Goal: Information Seeking & Learning: Learn about a topic

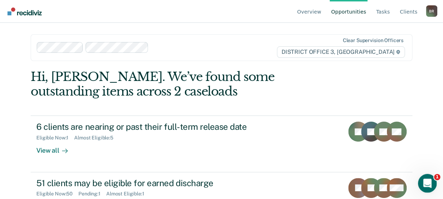
click at [437, 178] on span "1" at bounding box center [438, 177] width 6 height 6
click at [432, 182] on icon "Open Intercom Messenger" at bounding box center [427, 183] width 12 height 12
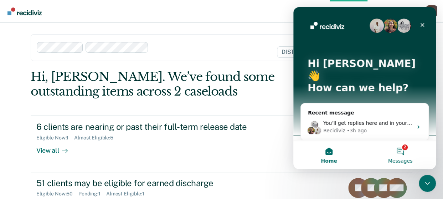
click at [405, 150] on button "2 Messages" at bounding box center [400, 155] width 71 height 29
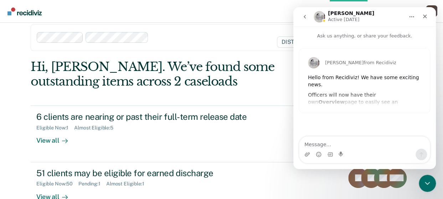
scroll to position [14, 0]
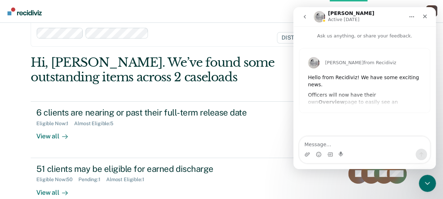
click at [387, 101] on div "Kim from Recidiviz Hello from Recidiviz! We have some exciting news. Officers w…" at bounding box center [365, 81] width 131 height 64
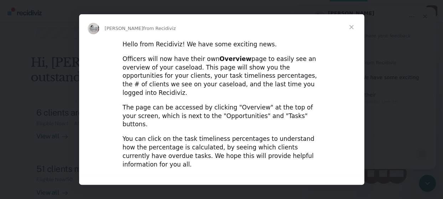
scroll to position [0, 0]
click at [351, 28] on span "Close" at bounding box center [352, 27] width 26 height 26
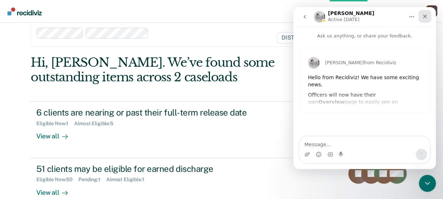
click at [427, 18] on icon "Close" at bounding box center [425, 17] width 6 height 6
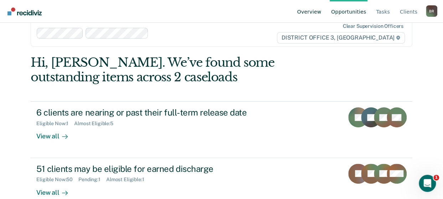
click at [317, 11] on link "Overview" at bounding box center [309, 11] width 27 height 23
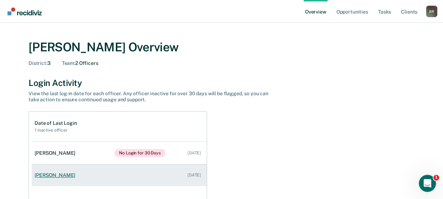
click at [45, 176] on div "Scott Palmer" at bounding box center [57, 175] width 44 height 6
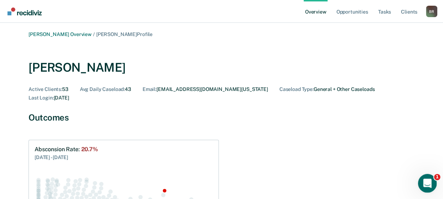
click at [433, 176] on div "Open Intercom Messenger" at bounding box center [427, 183] width 24 height 24
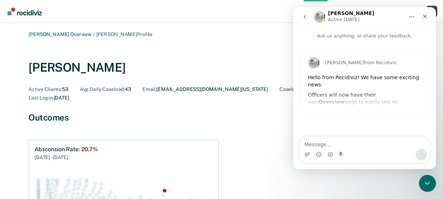
click at [379, 81] on div "Hello from Recidiviz! We have some exciting news." at bounding box center [364, 81] width 113 height 14
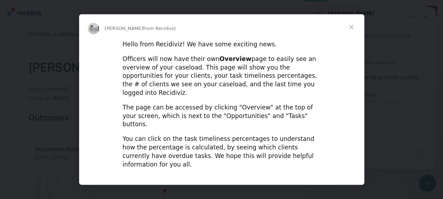
click at [351, 28] on span "Close" at bounding box center [352, 27] width 26 height 26
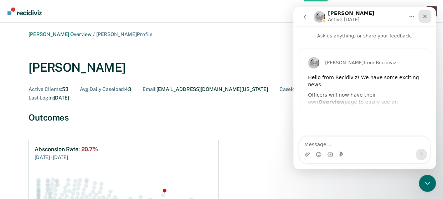
click at [426, 16] on icon "Close" at bounding box center [425, 17] width 6 height 6
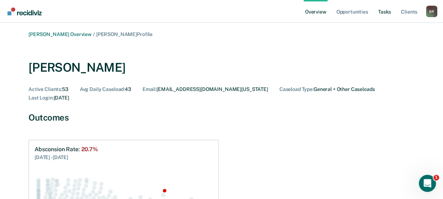
click at [387, 12] on link "Tasks" at bounding box center [385, 11] width 16 height 23
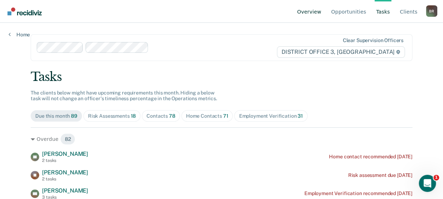
click at [315, 11] on link "Overview" at bounding box center [309, 11] width 27 height 23
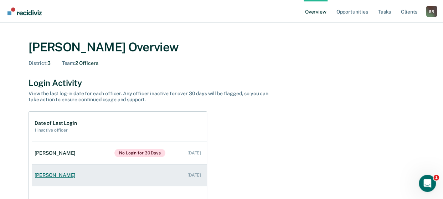
click at [45, 175] on div "Scott Palmer" at bounding box center [57, 175] width 44 height 6
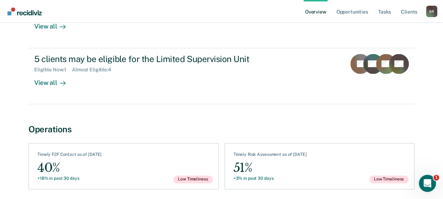
scroll to position [303, 0]
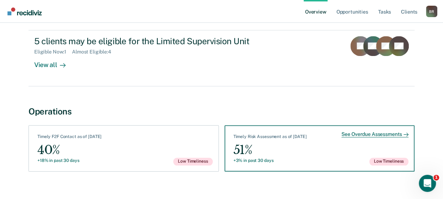
click at [349, 131] on div "See Overdue Assessments" at bounding box center [375, 134] width 67 height 6
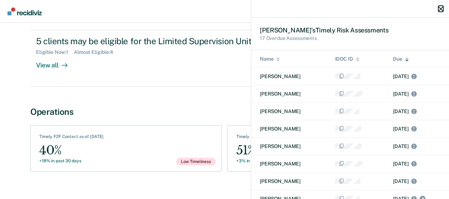
click at [438, 10] on icon "button" at bounding box center [440, 8] width 5 height 5
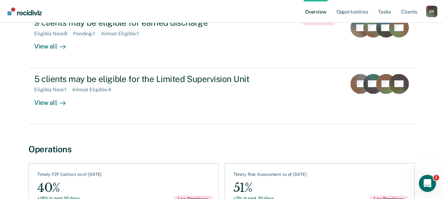
scroll to position [260, 0]
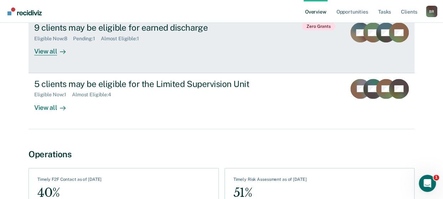
click at [45, 43] on div "View all" at bounding box center [54, 49] width 40 height 14
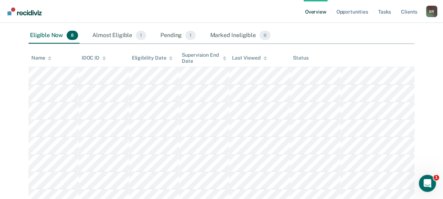
scroll to position [111, 0]
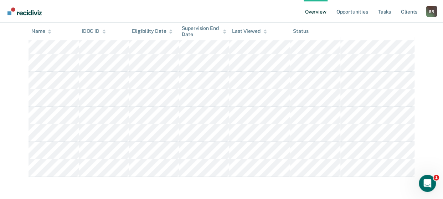
click at [316, 12] on link "Overview" at bounding box center [316, 11] width 24 height 23
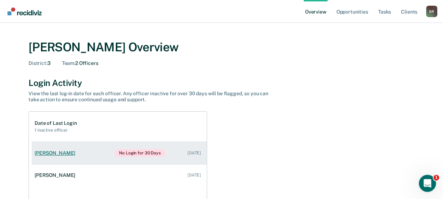
click at [64, 151] on div "Maria Vega Cordoba" at bounding box center [57, 153] width 44 height 6
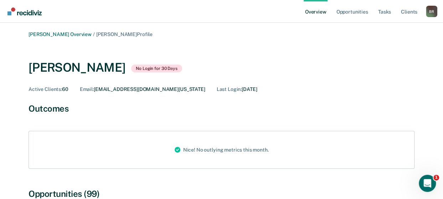
click at [318, 12] on link "Overview" at bounding box center [316, 11] width 24 height 23
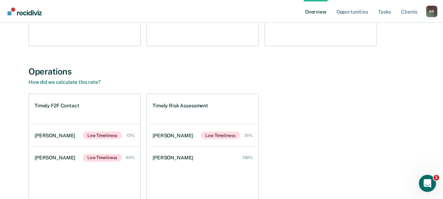
scroll to position [613, 0]
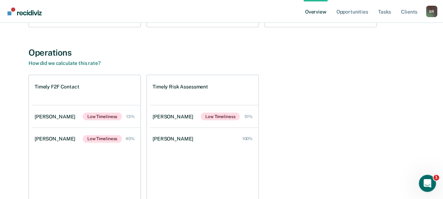
click at [320, 13] on link "Overview" at bounding box center [316, 11] width 24 height 23
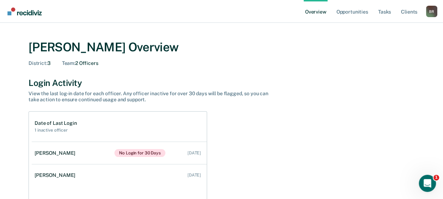
click at [317, 12] on link "Overview" at bounding box center [316, 11] width 24 height 23
click at [352, 12] on link "Opportunities" at bounding box center [352, 11] width 35 height 23
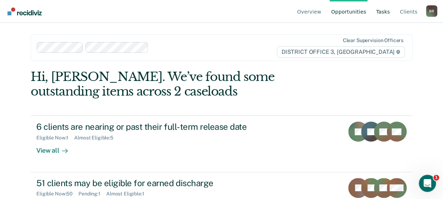
click at [387, 12] on link "Tasks" at bounding box center [383, 11] width 17 height 23
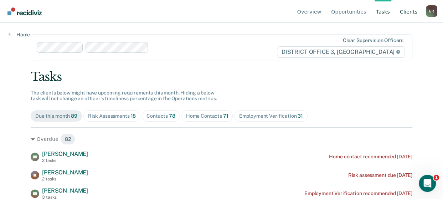
click at [409, 12] on link "Client s" at bounding box center [409, 11] width 20 height 23
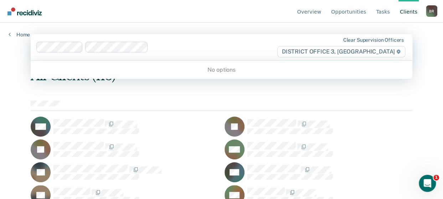
click at [381, 52] on span "DISTRICT OFFICE 3, CALDWELL" at bounding box center [342, 51] width 128 height 11
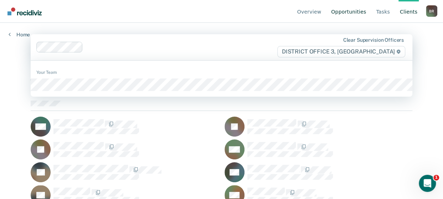
click at [352, 12] on link "Opportunities" at bounding box center [349, 11] width 38 height 23
